Goal: Information Seeking & Learning: Learn about a topic

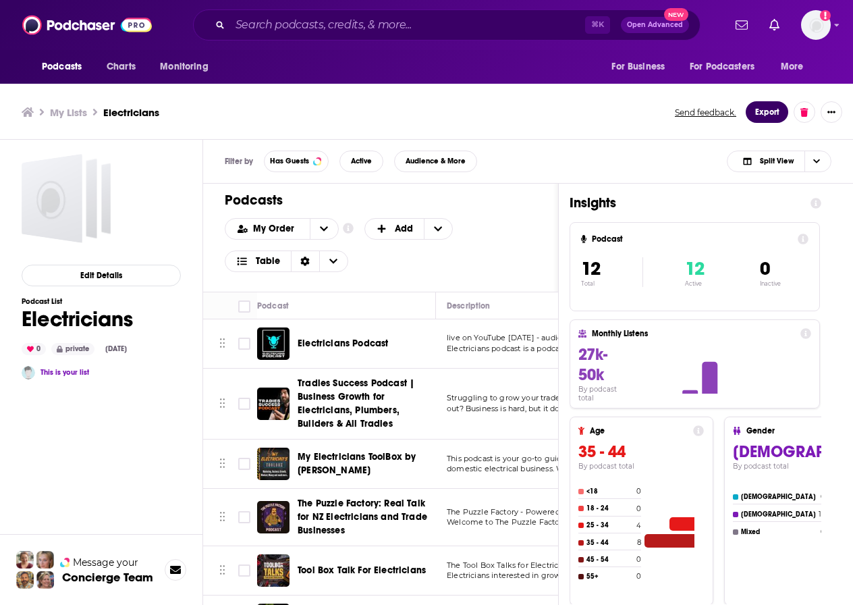
click at [768, 113] on button "Export" at bounding box center [767, 112] width 43 height 22
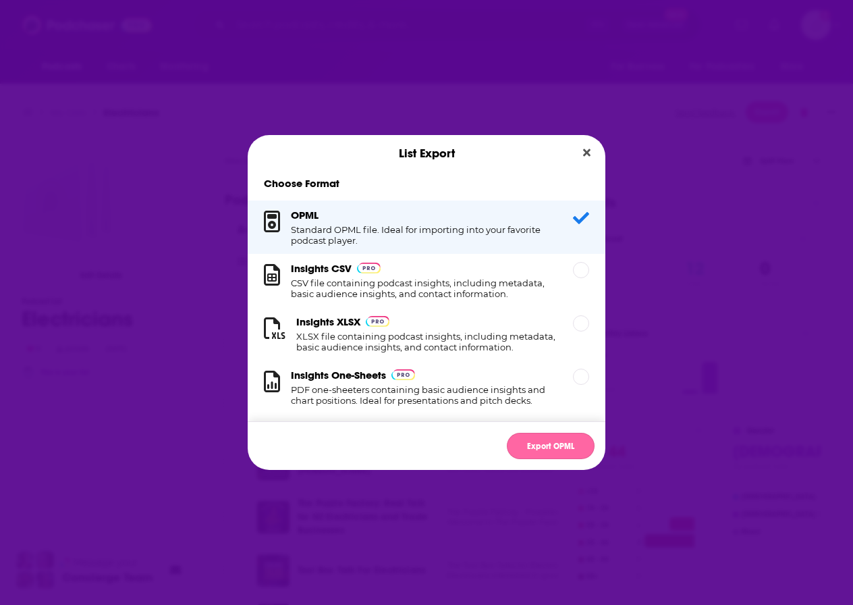
click at [533, 446] on button "Export OPML" at bounding box center [551, 446] width 88 height 26
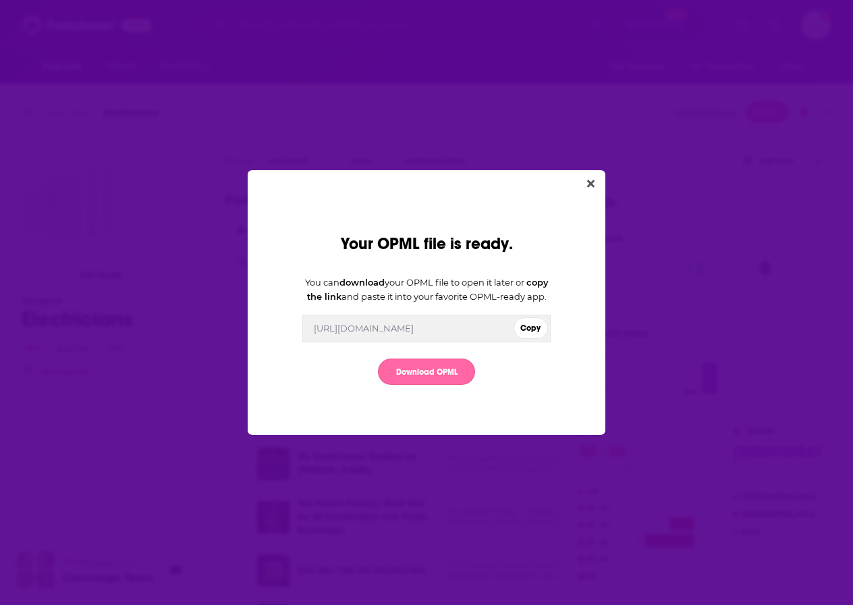
click at [434, 379] on link "Download OPML" at bounding box center [426, 371] width 97 height 26
click at [592, 180] on icon "Close" at bounding box center [590, 183] width 7 height 7
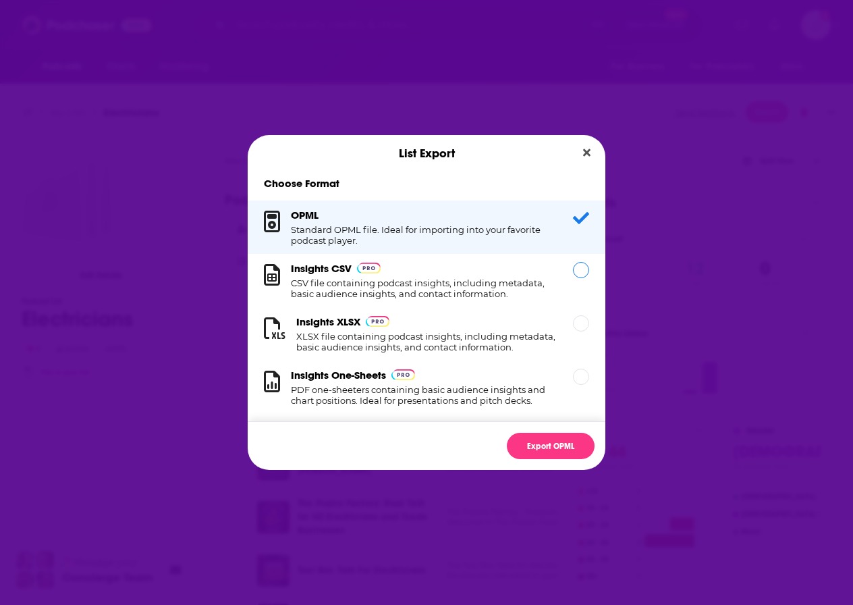
click at [479, 285] on h1 "CSV file containing podcast insights, including metadata, basic audience insigh…" at bounding box center [424, 288] width 266 height 22
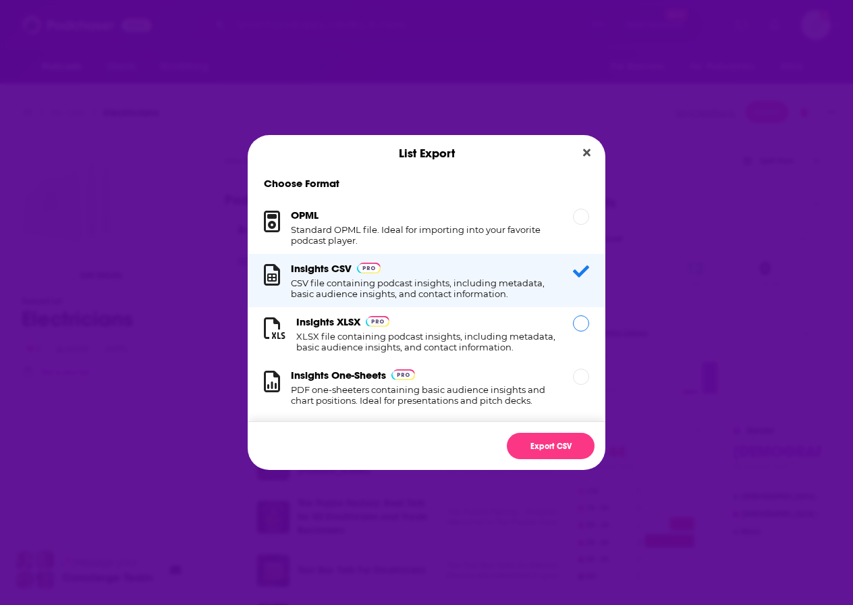
click at [577, 314] on div "Insights XLSX XLSX file containing podcast insights, including metadata, basic …" at bounding box center [427, 333] width 358 height 53
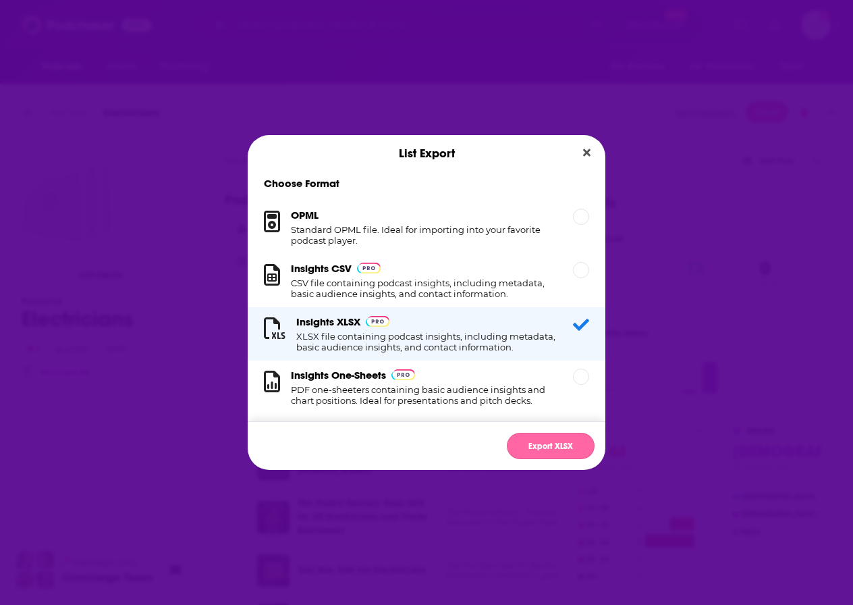
click at [529, 444] on button "Export XLSX" at bounding box center [551, 446] width 88 height 26
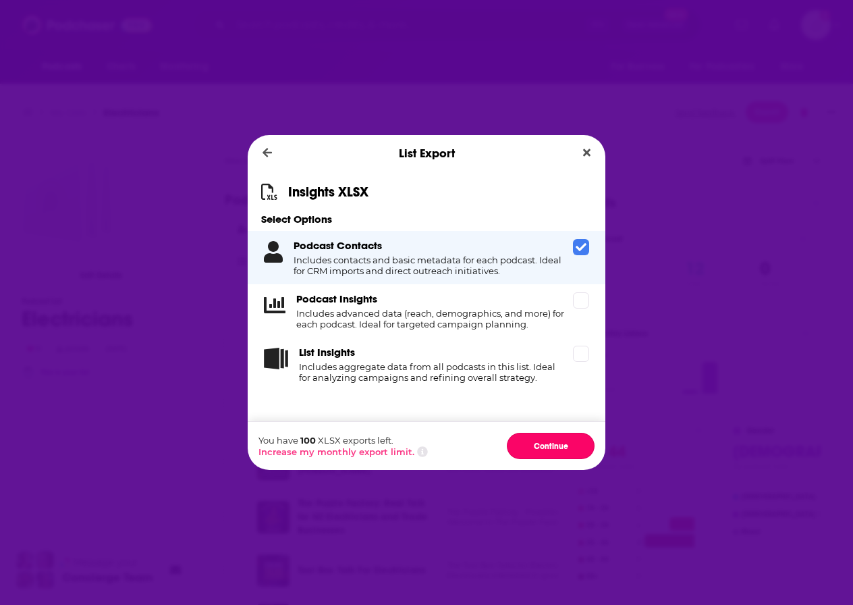
click at [529, 444] on button "Continue" at bounding box center [551, 446] width 88 height 26
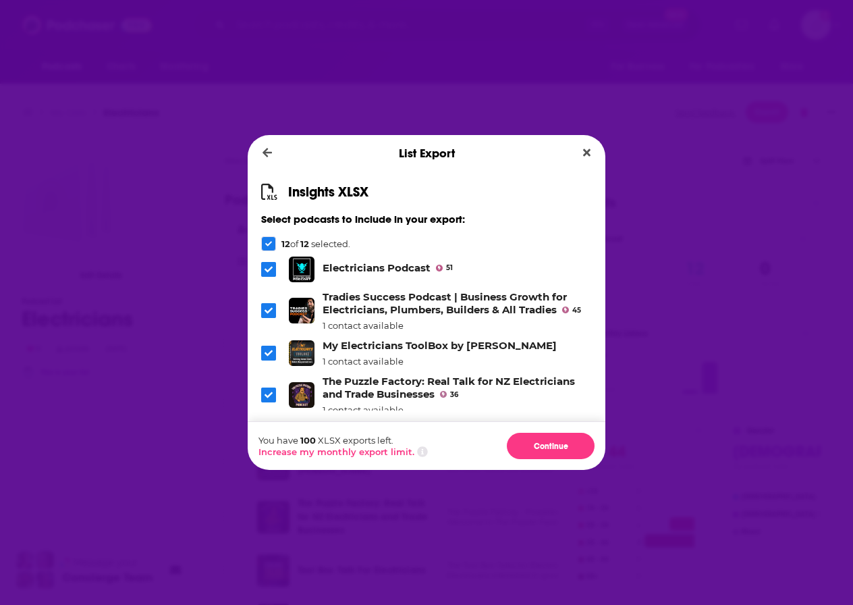
click at [529, 444] on button "Continue" at bounding box center [551, 446] width 88 height 26
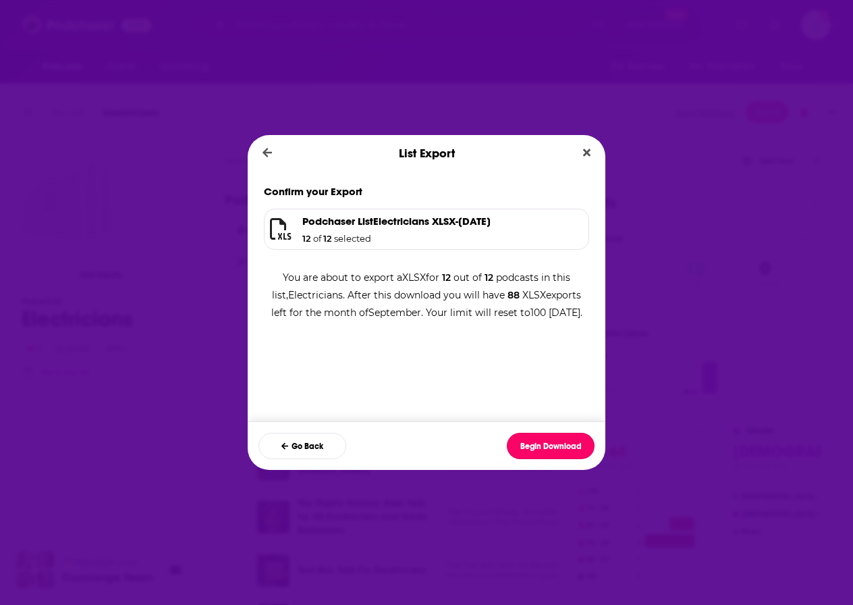
click at [529, 444] on button "Begin Download" at bounding box center [551, 446] width 88 height 26
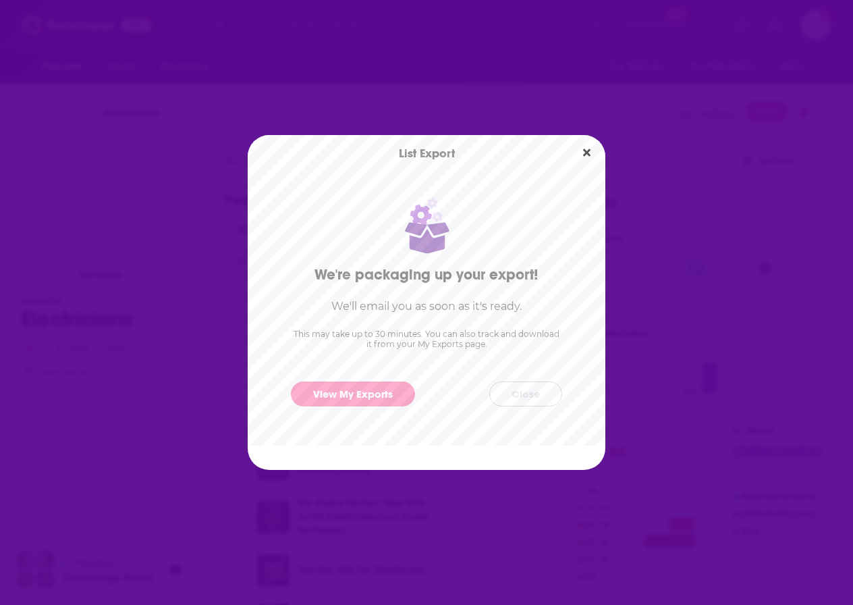
click at [525, 393] on button "Close" at bounding box center [525, 393] width 73 height 25
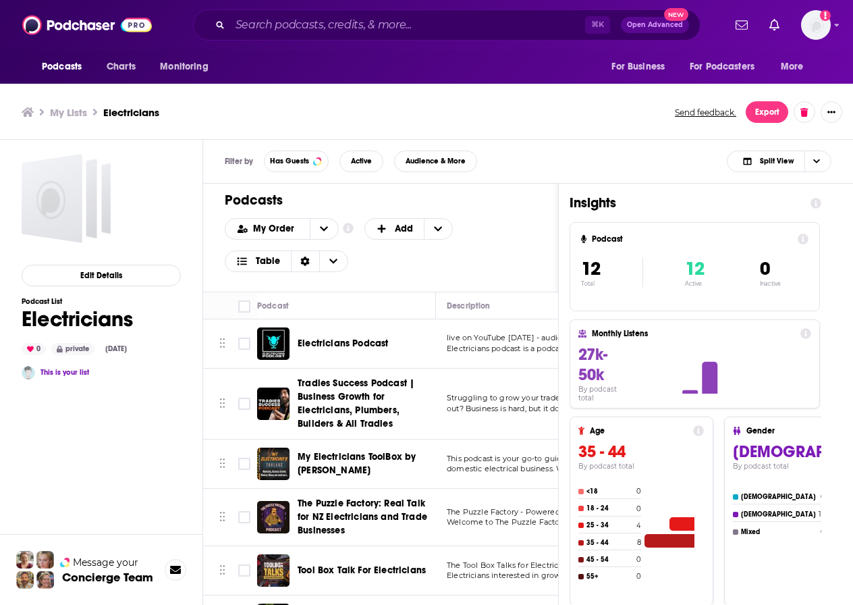
click at [24, 114] on icon at bounding box center [28, 111] width 12 height 9
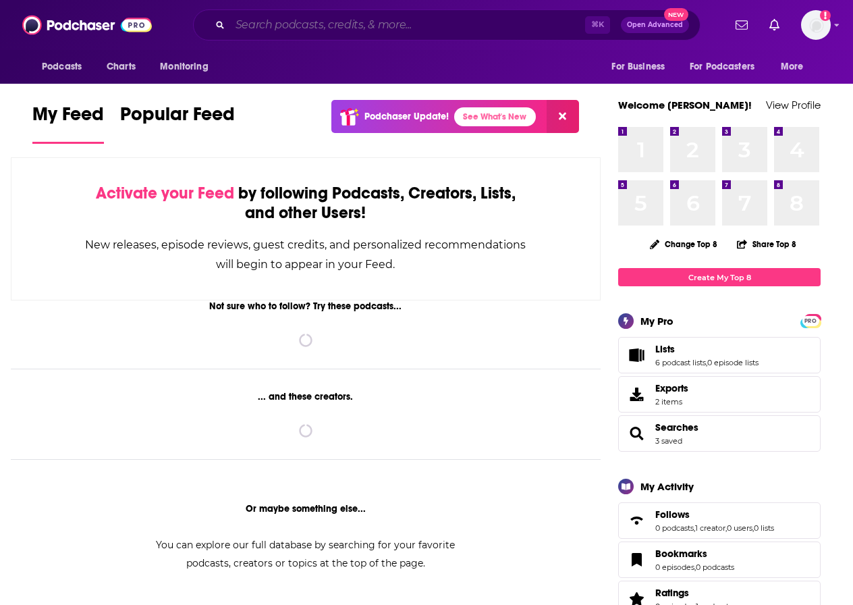
click at [263, 28] on input "Search podcasts, credits, & more..." at bounding box center [407, 25] width 355 height 22
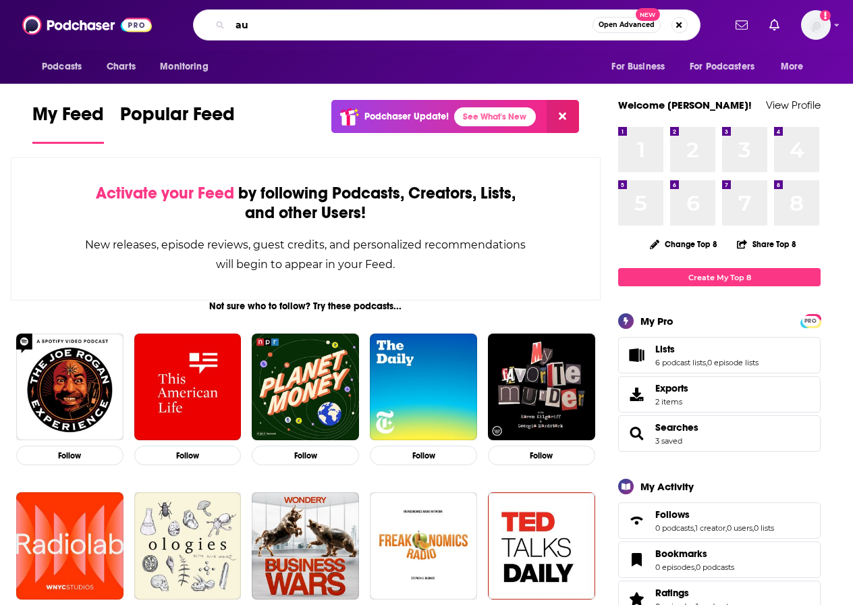
type input "a"
type input "hvac"
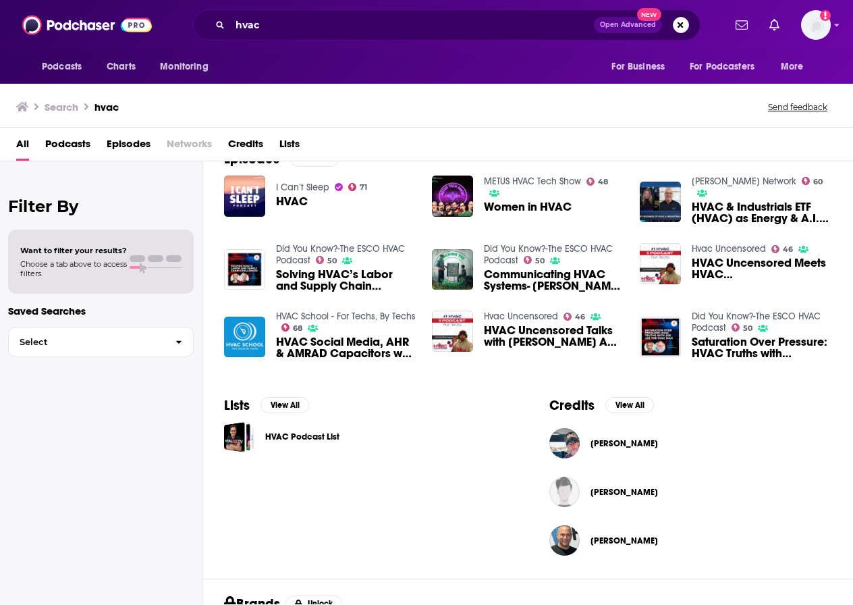
scroll to position [216, 0]
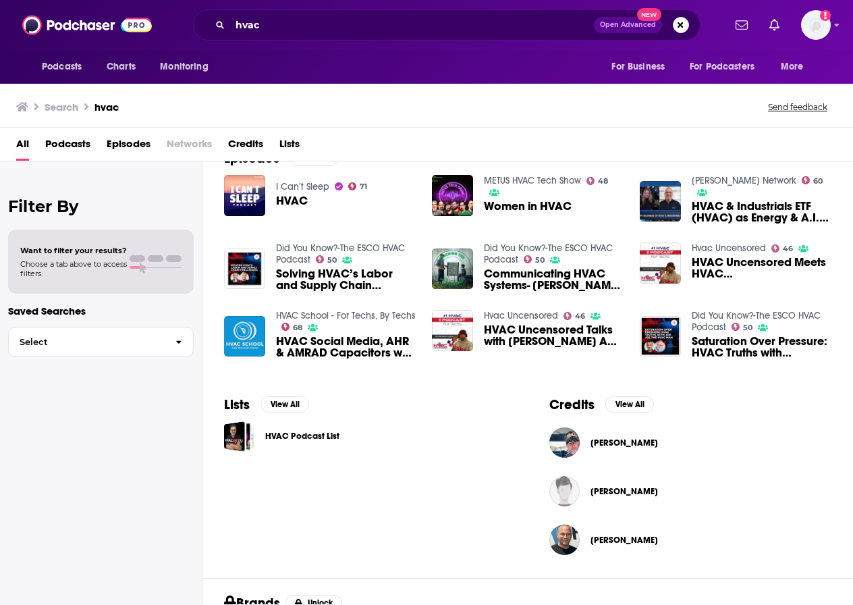
click at [70, 144] on span "Podcasts" at bounding box center [67, 147] width 45 height 28
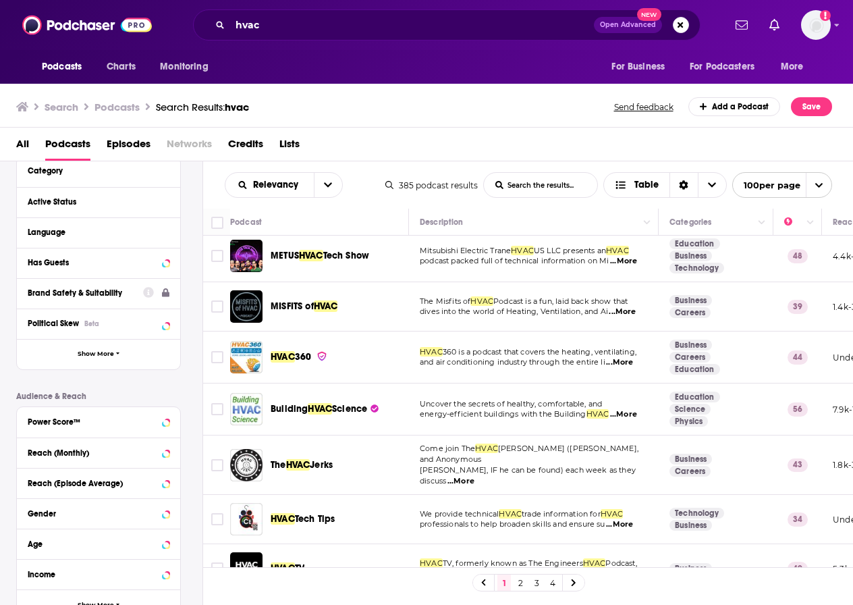
scroll to position [134, 0]
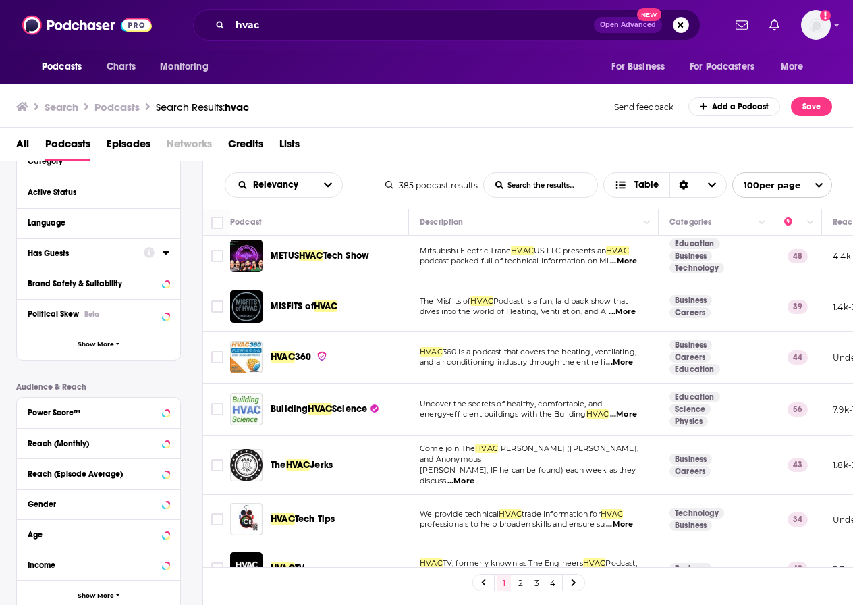
click at [63, 255] on div "Has Guests" at bounding box center [81, 252] width 107 height 9
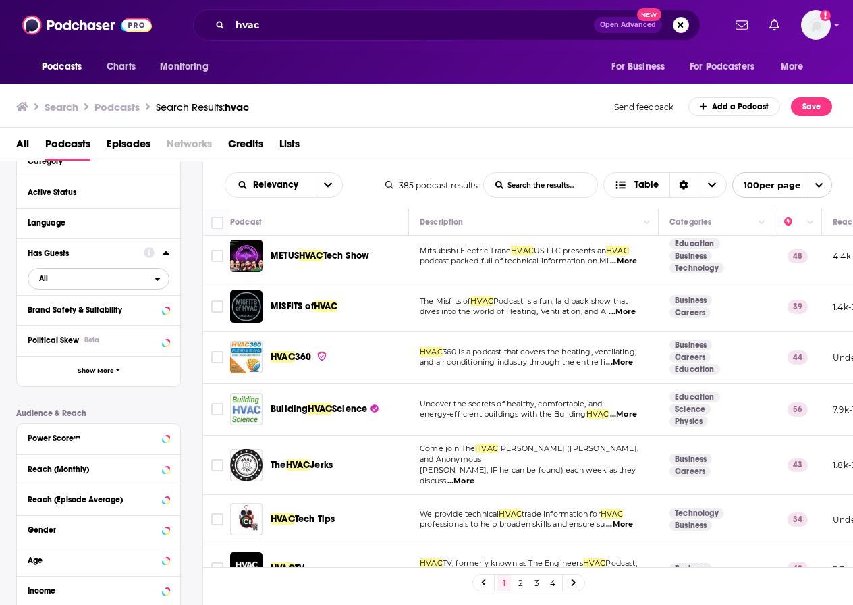
click at [66, 283] on span "All" at bounding box center [91, 278] width 126 height 18
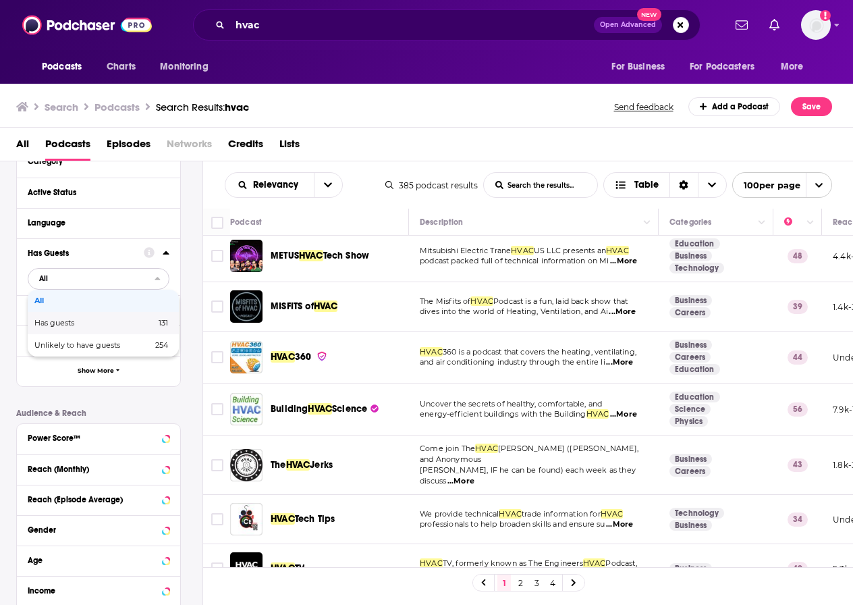
click at [45, 319] on span "Has guests" at bounding box center [74, 322] width 80 height 7
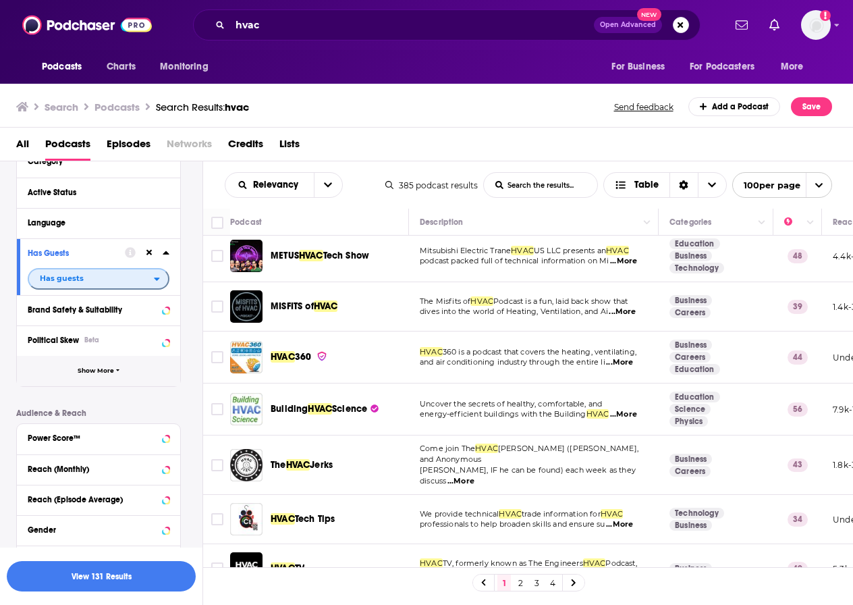
scroll to position [157, 0]
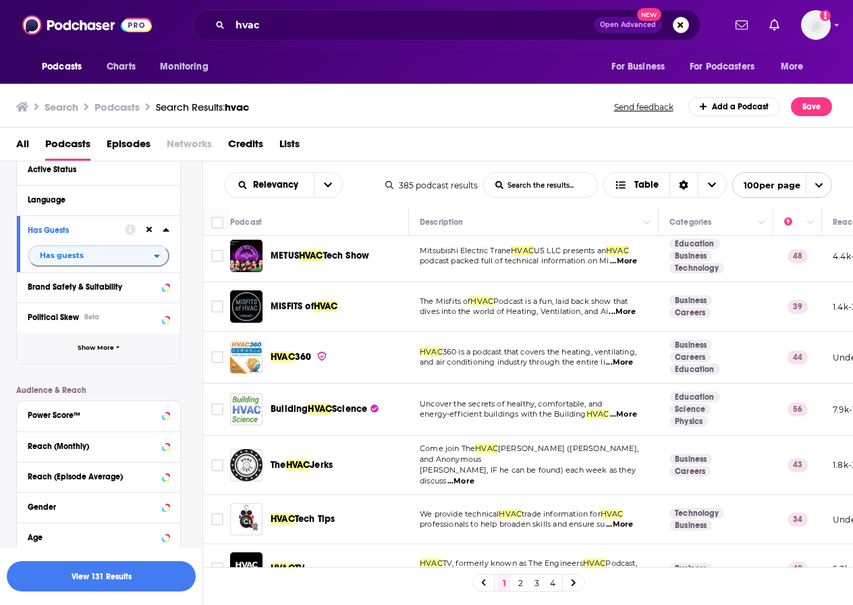
click at [96, 345] on span "Show More" at bounding box center [96, 347] width 36 height 7
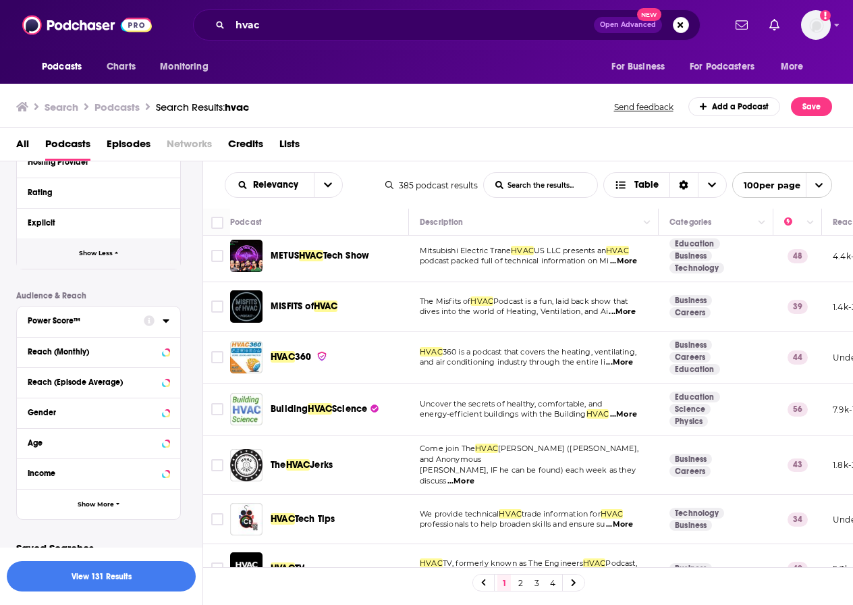
scroll to position [545, 0]
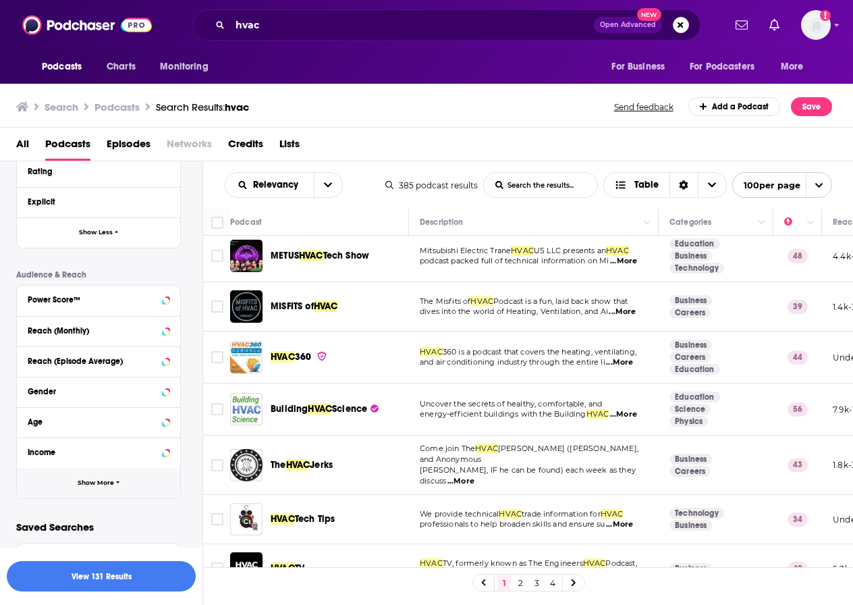
click at [101, 479] on span "Show More" at bounding box center [96, 482] width 36 height 7
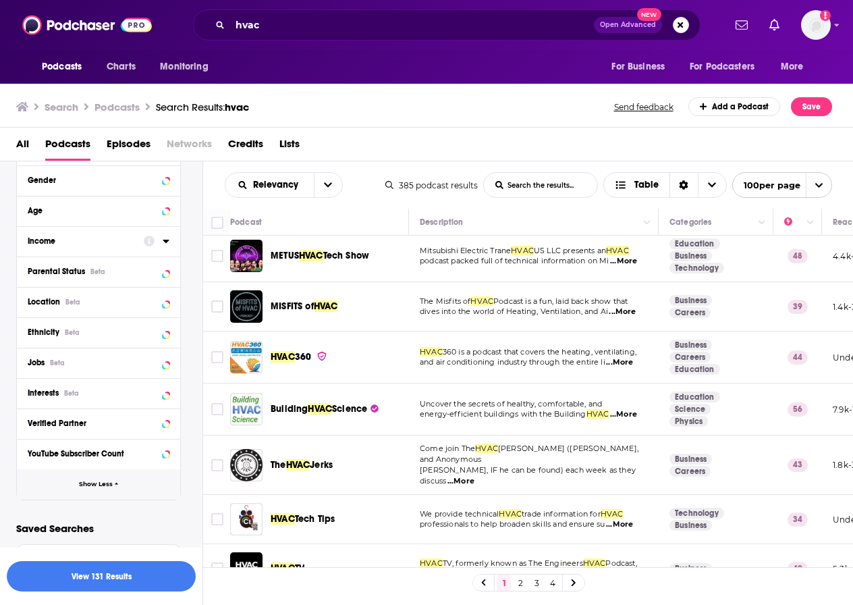
scroll to position [758, 0]
click at [72, 294] on button "Location Beta" at bounding box center [86, 300] width 116 height 17
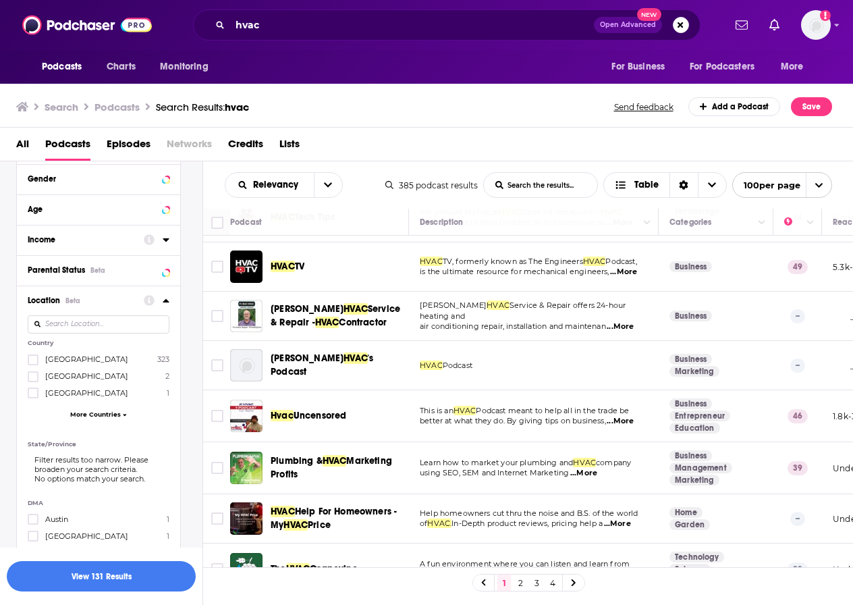
scroll to position [308, 0]
click at [113, 410] on span "More Countries" at bounding box center [95, 413] width 51 height 7
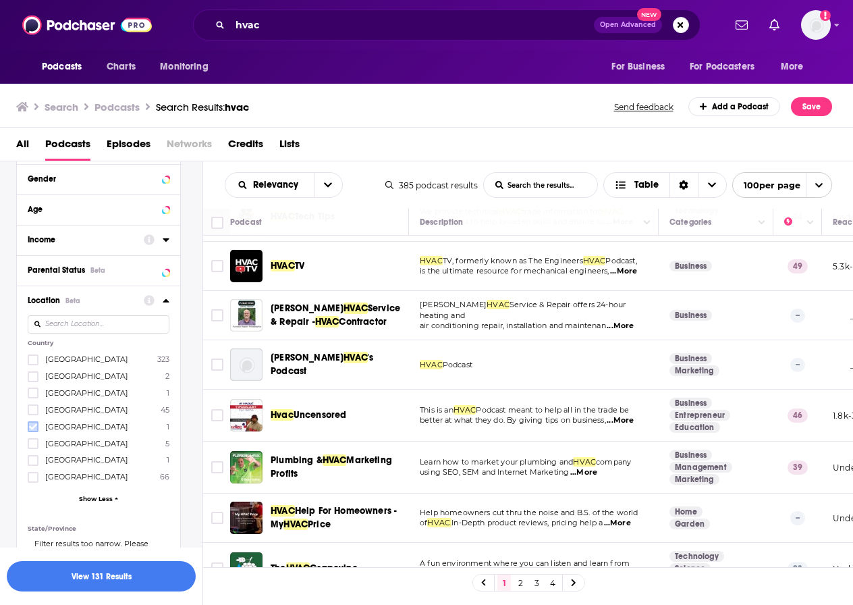
click at [34, 427] on icon at bounding box center [33, 427] width 8 height 6
click at [34, 475] on icon at bounding box center [33, 477] width 8 height 8
click at [100, 580] on button "View 25 Results" at bounding box center [101, 576] width 189 height 30
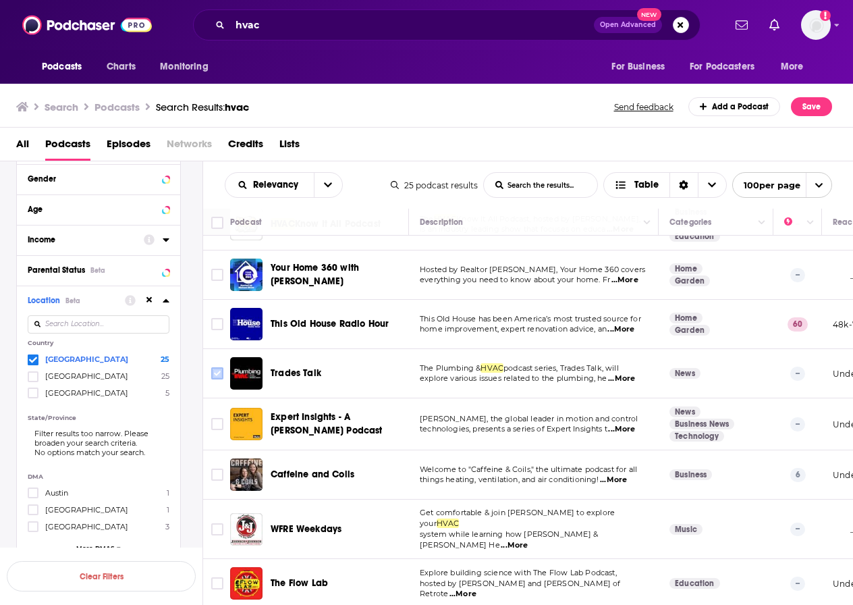
click at [215, 371] on input "Toggle select row" at bounding box center [217, 373] width 12 height 12
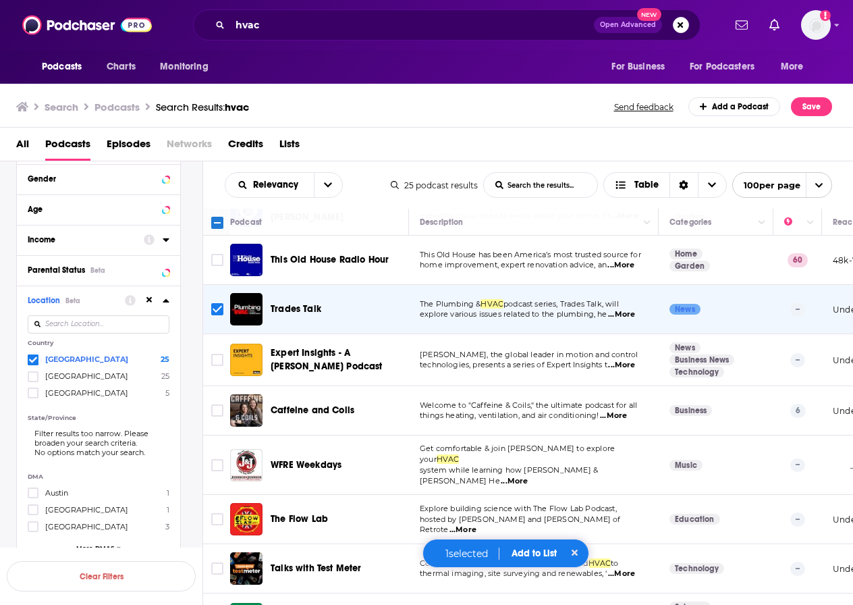
scroll to position [373, 0]
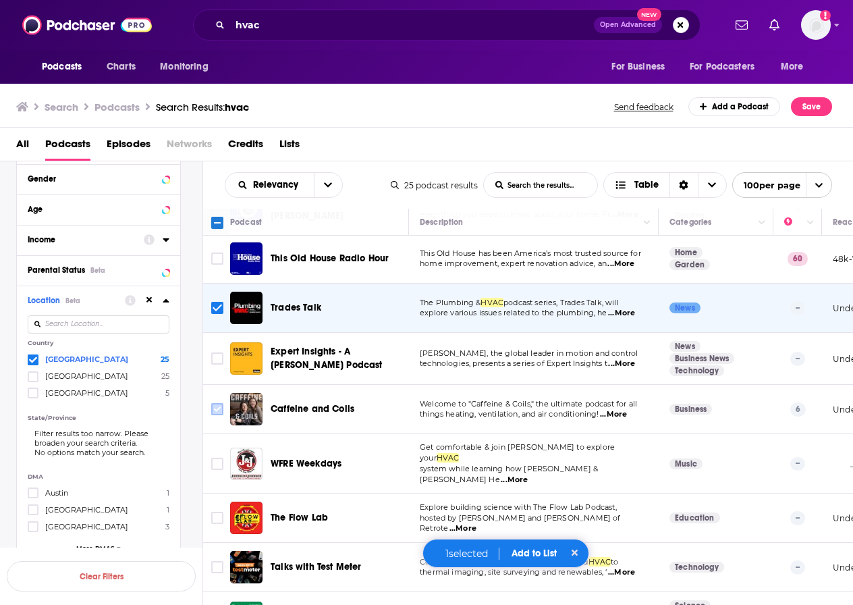
click at [217, 409] on input "Toggle select row" at bounding box center [217, 409] width 12 height 12
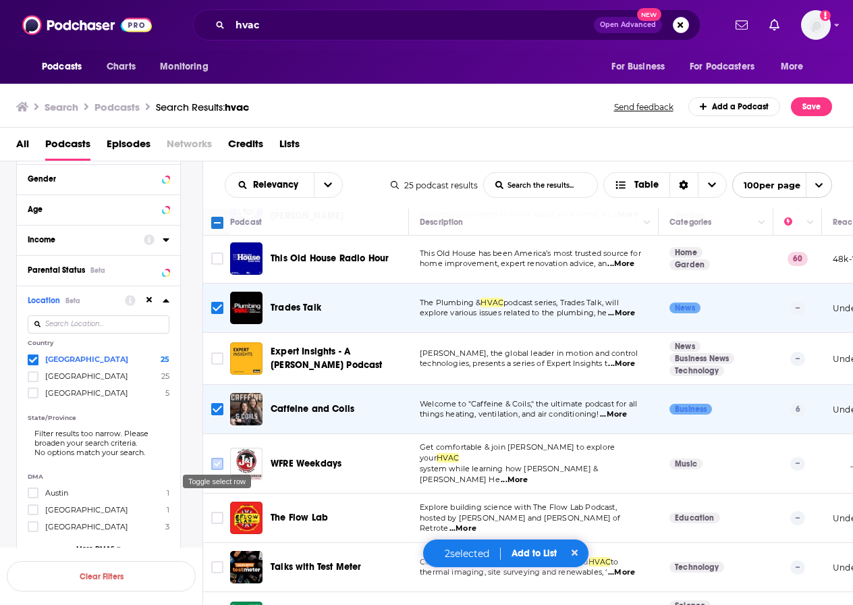
click at [209, 457] on icon "Toggle select row" at bounding box center [217, 464] width 16 height 16
click at [216, 458] on input "Toggle select row" at bounding box center [217, 464] width 12 height 12
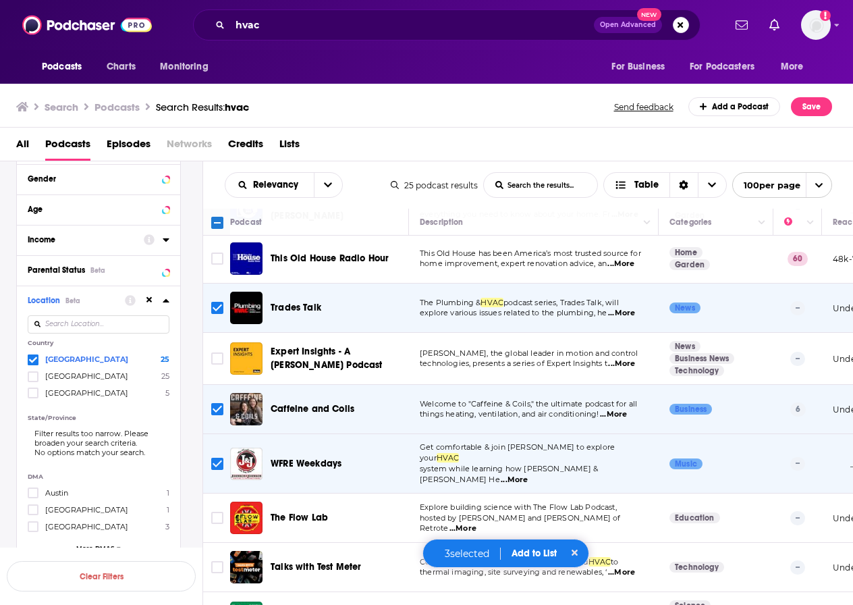
click at [212, 461] on input "Toggle select row" at bounding box center [217, 464] width 12 height 12
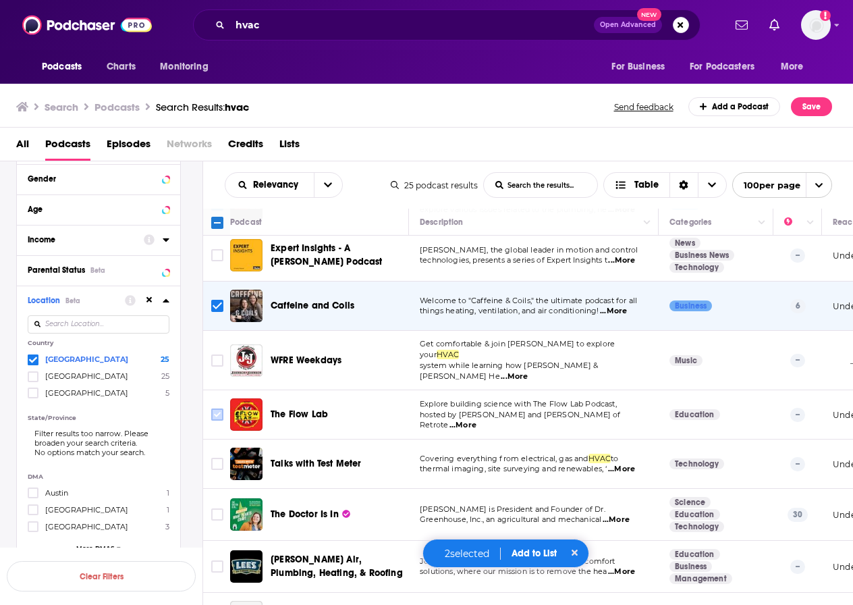
scroll to position [482, 0]
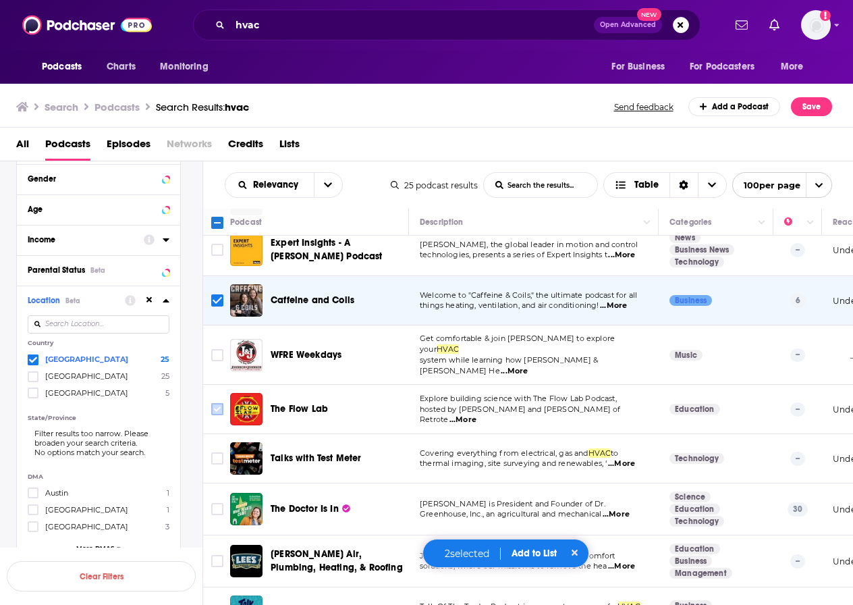
click at [217, 403] on input "Toggle select row" at bounding box center [217, 409] width 12 height 12
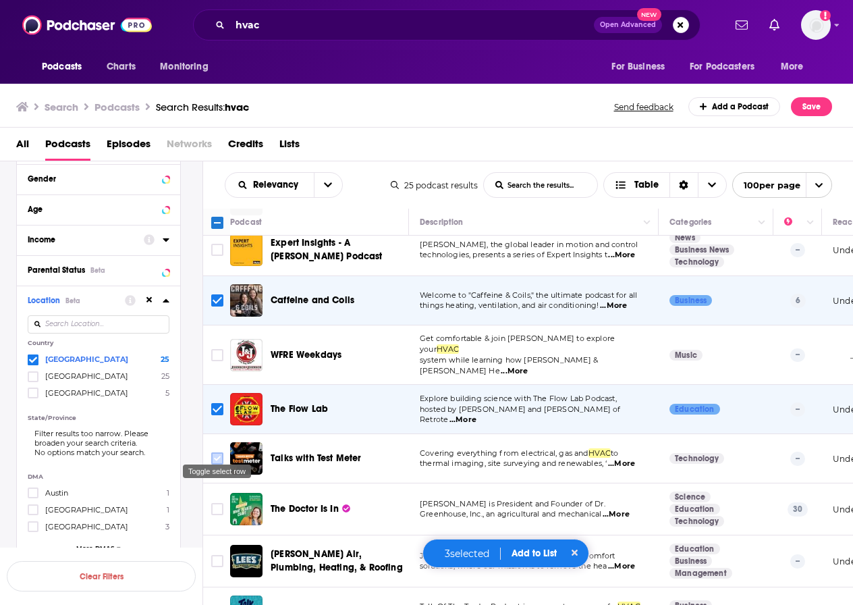
click at [209, 450] on icon "Toggle select row" at bounding box center [217, 458] width 16 height 16
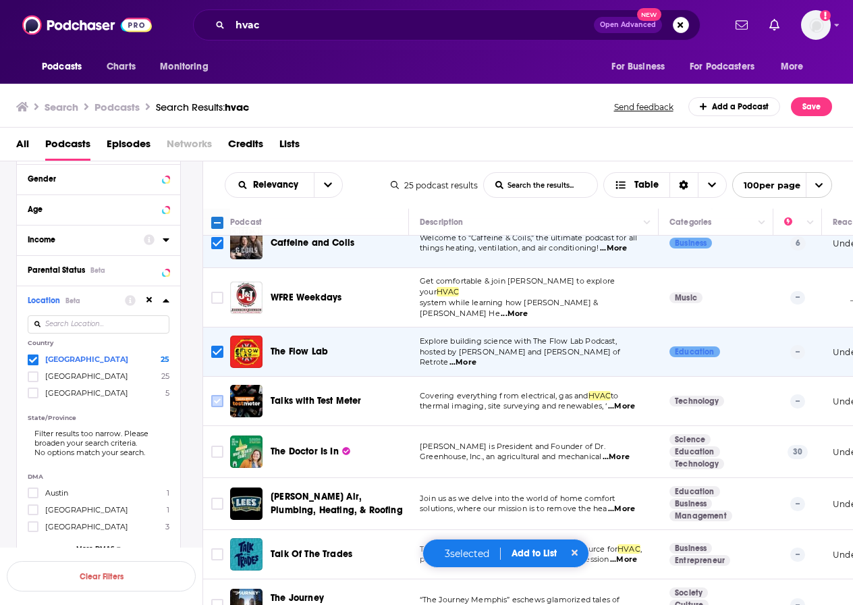
scroll to position [543, 0]
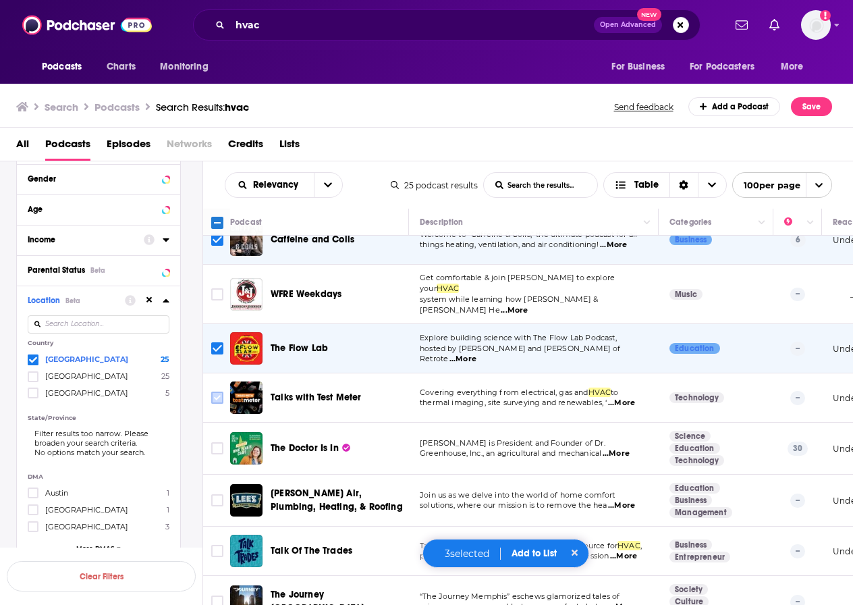
click at [215, 392] on input "Toggle select row" at bounding box center [217, 398] width 12 height 12
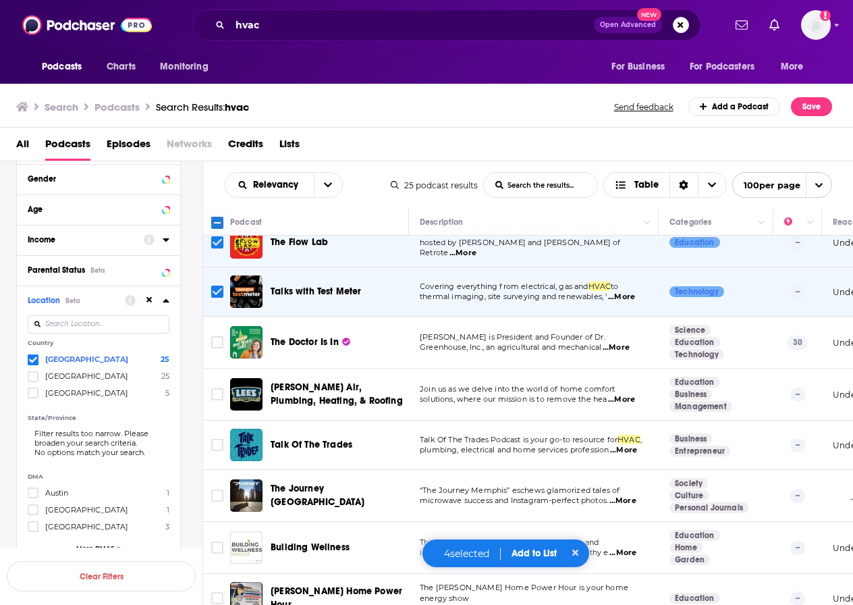
scroll to position [651, 0]
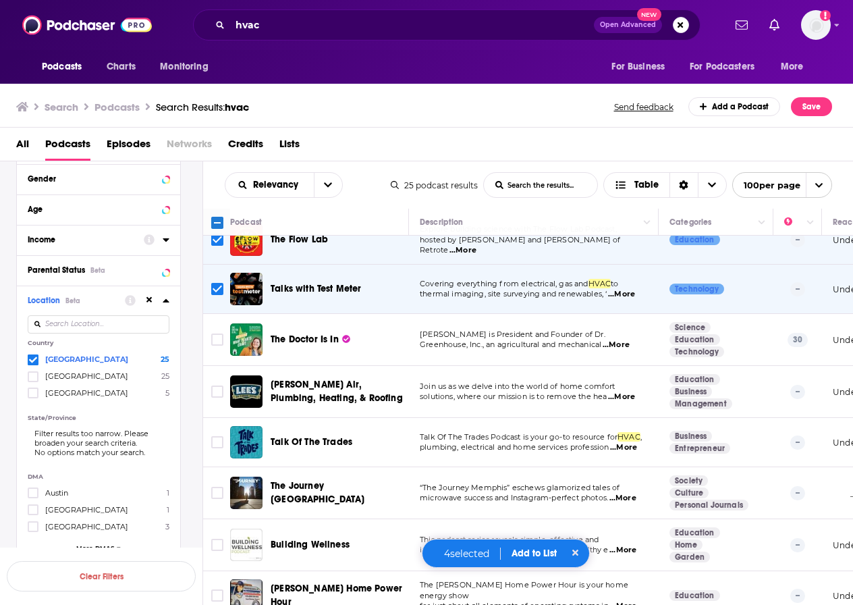
click at [625, 340] on span "...More" at bounding box center [616, 345] width 27 height 11
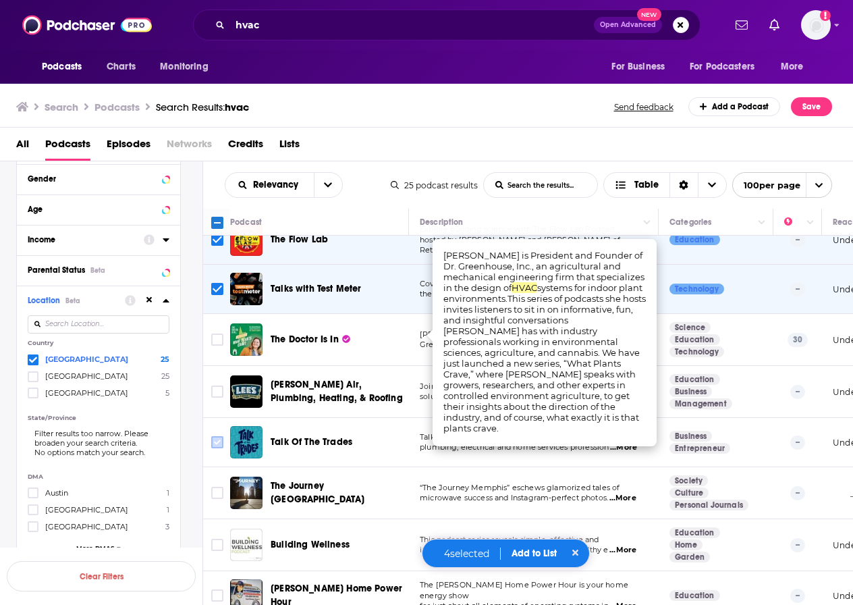
click at [213, 436] on input "Toggle select row" at bounding box center [217, 442] width 12 height 12
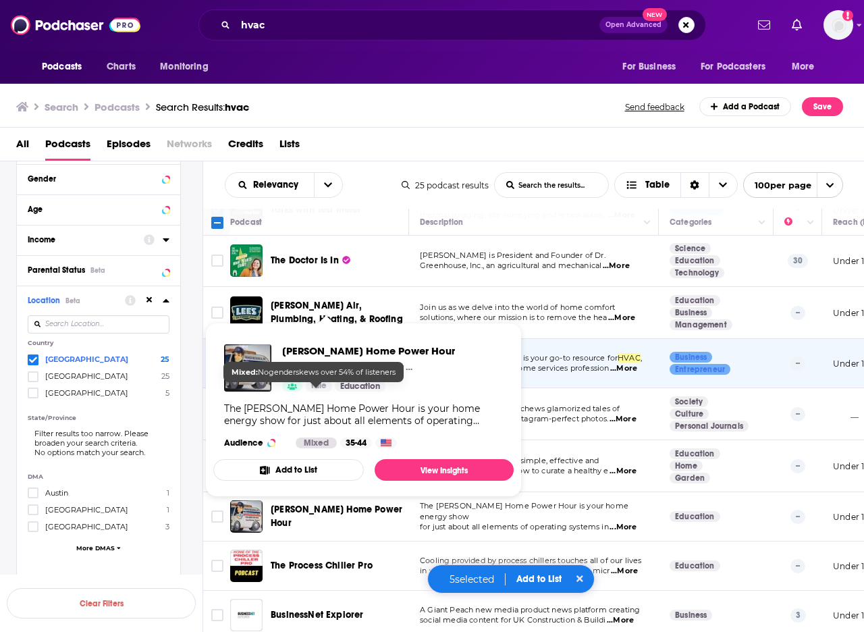
scroll to position [711, 0]
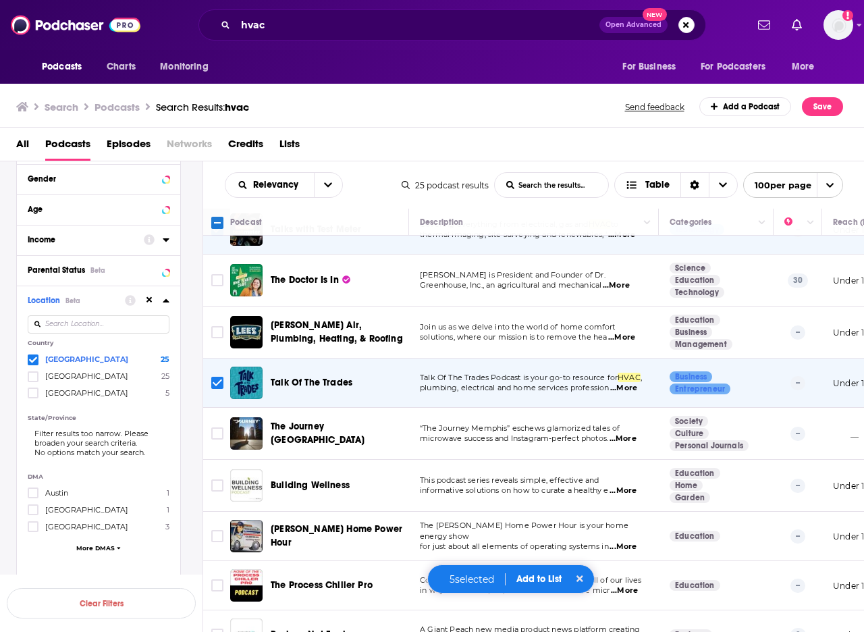
click at [32, 358] on icon at bounding box center [33, 360] width 8 height 8
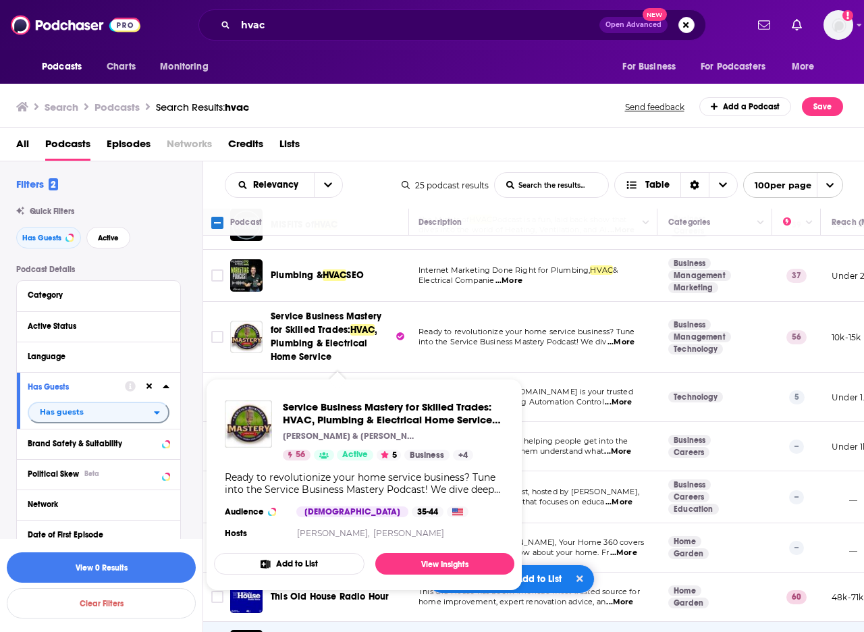
scroll to position [0, 1]
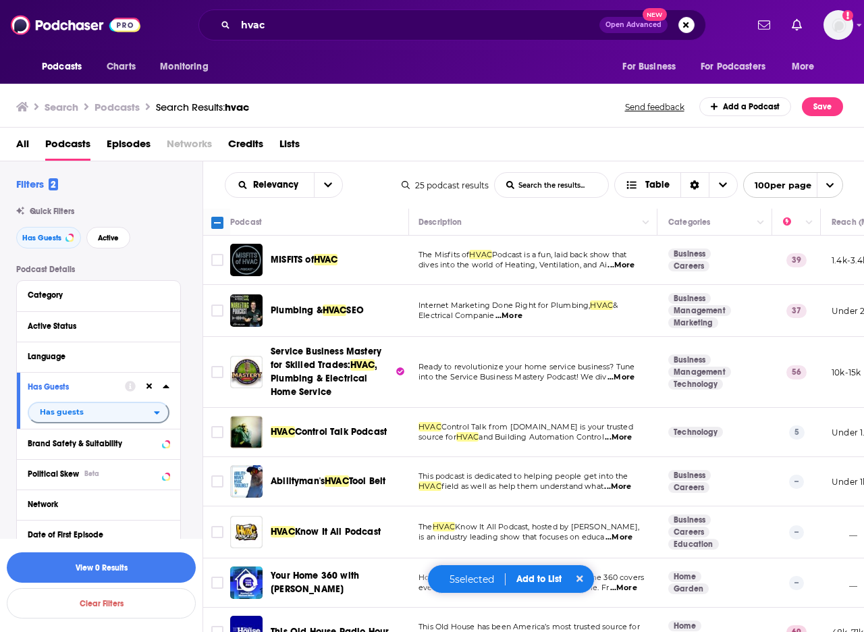
click at [627, 264] on span "...More" at bounding box center [621, 265] width 27 height 11
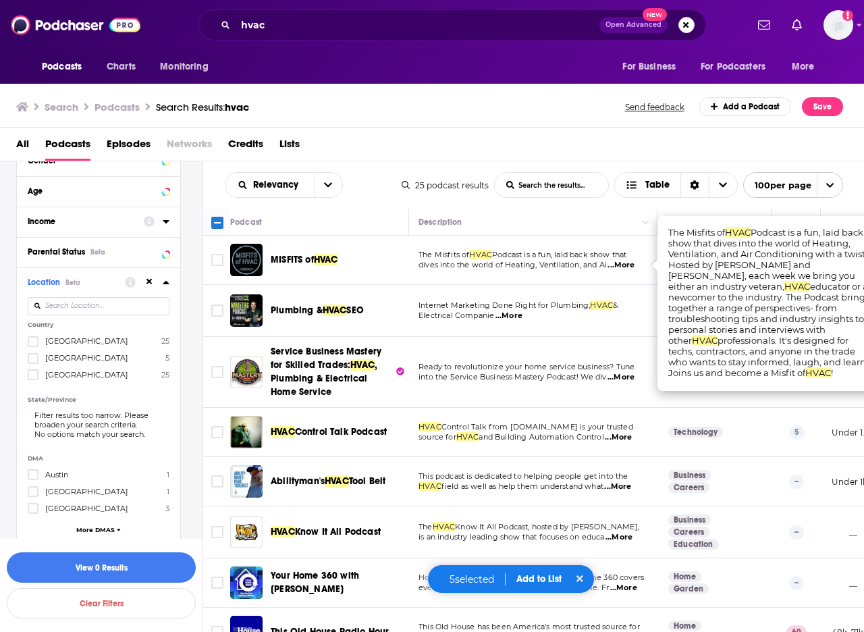
scroll to position [765, 0]
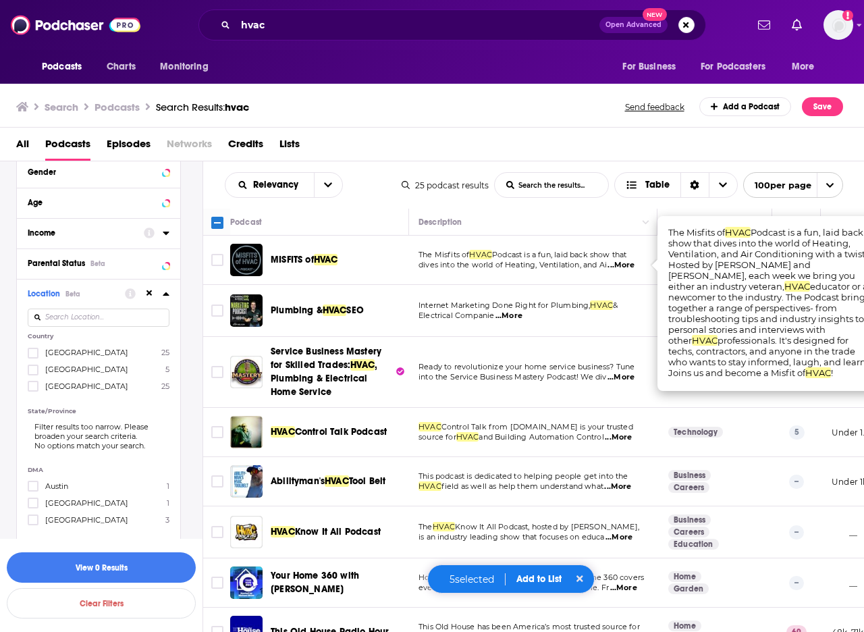
click at [58, 321] on input at bounding box center [99, 318] width 142 height 18
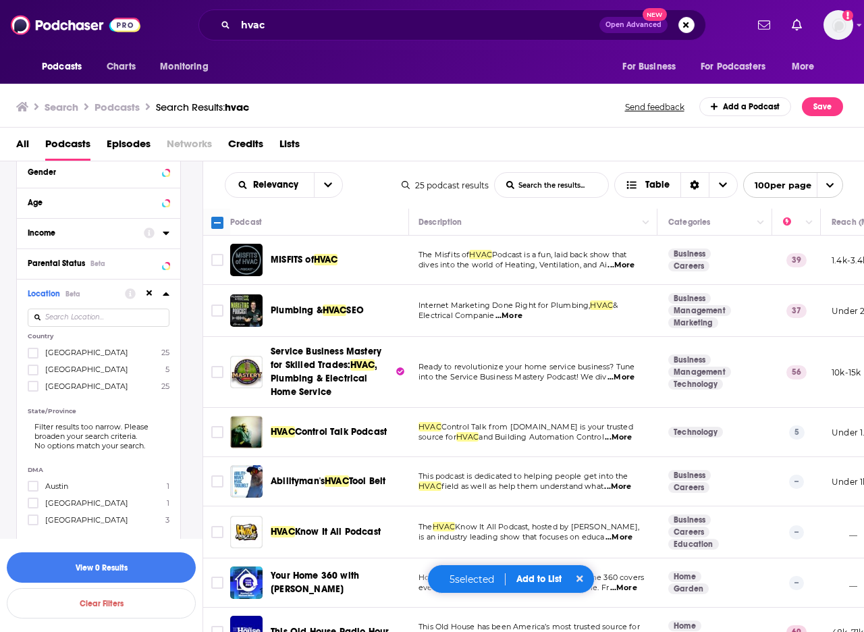
type input "h"
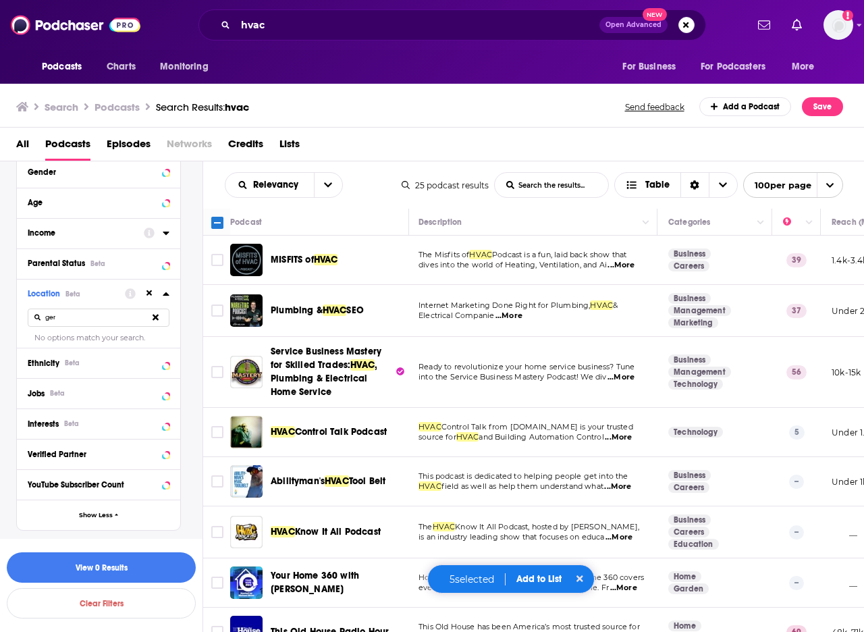
type input "ger"
click at [155, 317] on icon at bounding box center [156, 318] width 6 height 6
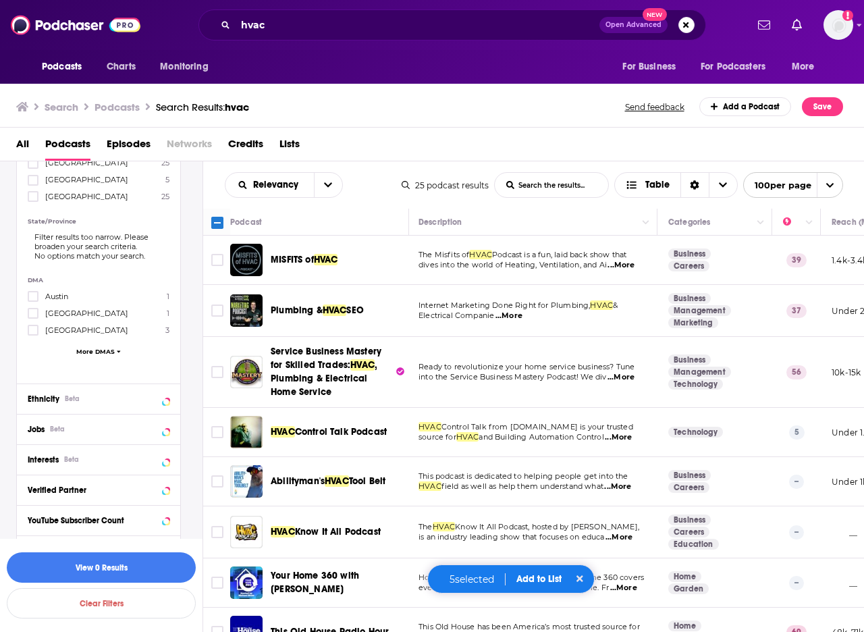
scroll to position [995, 0]
